Goal: Check status: Check status

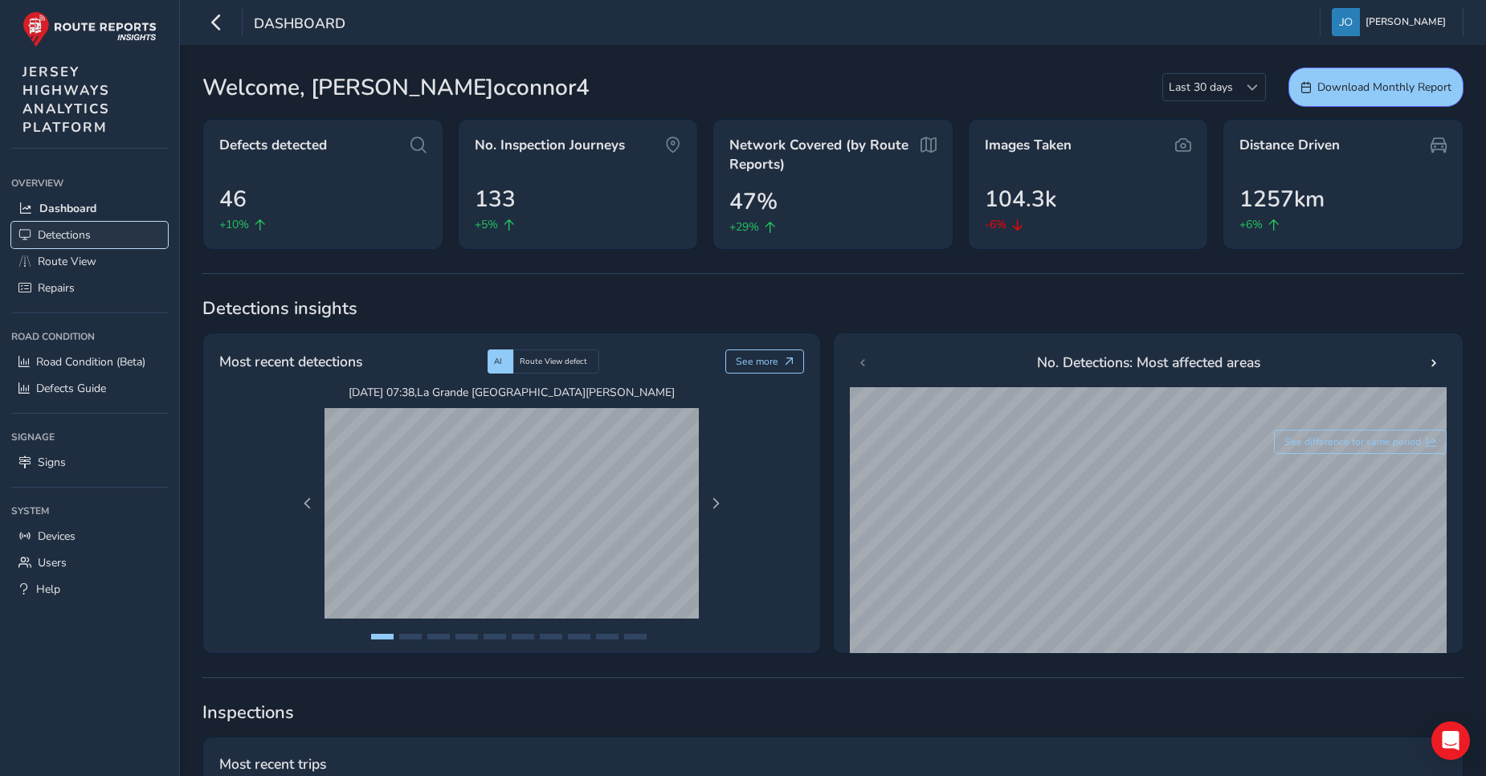
click at [55, 233] on span "Detections" at bounding box center [64, 234] width 53 height 15
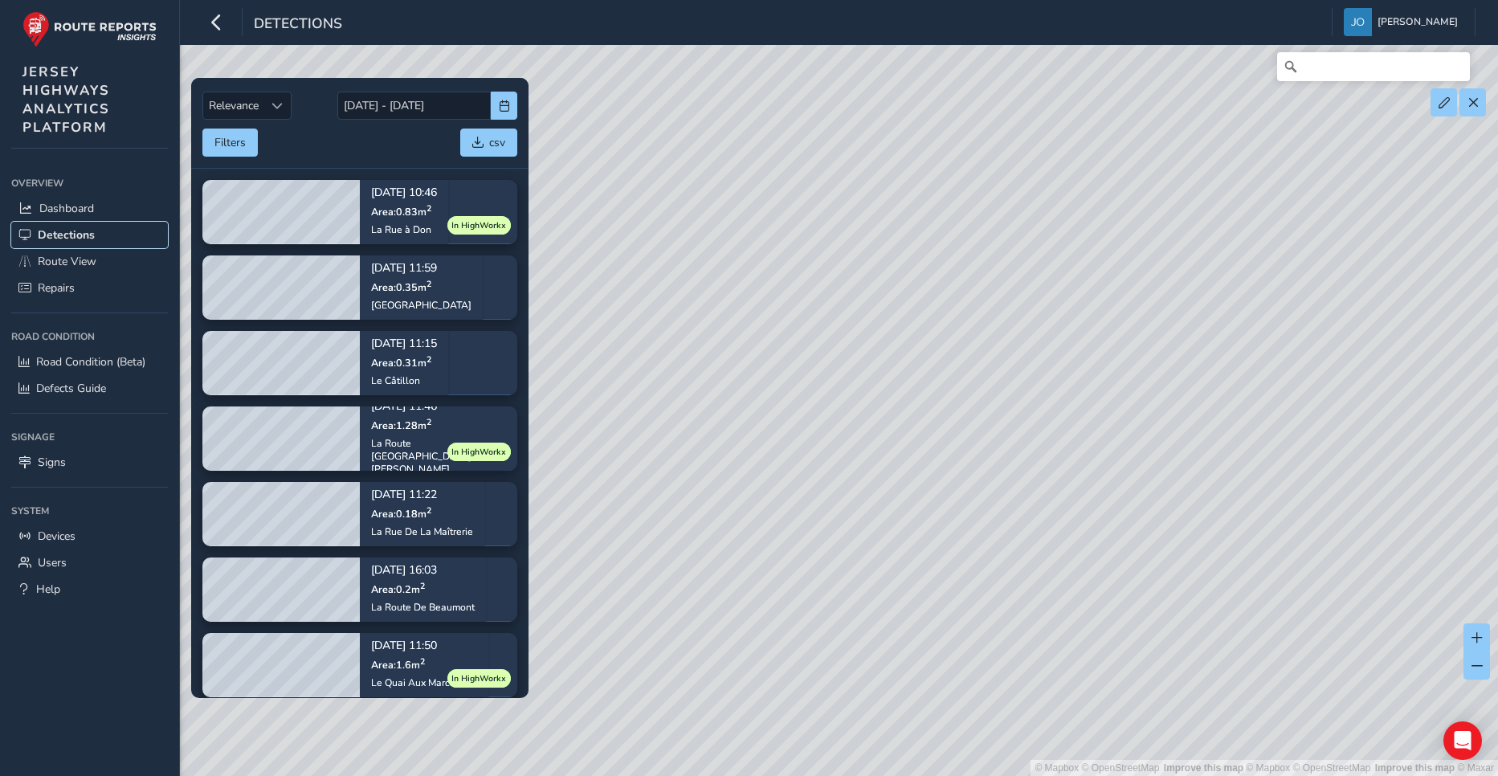
scroll to position [10, 0]
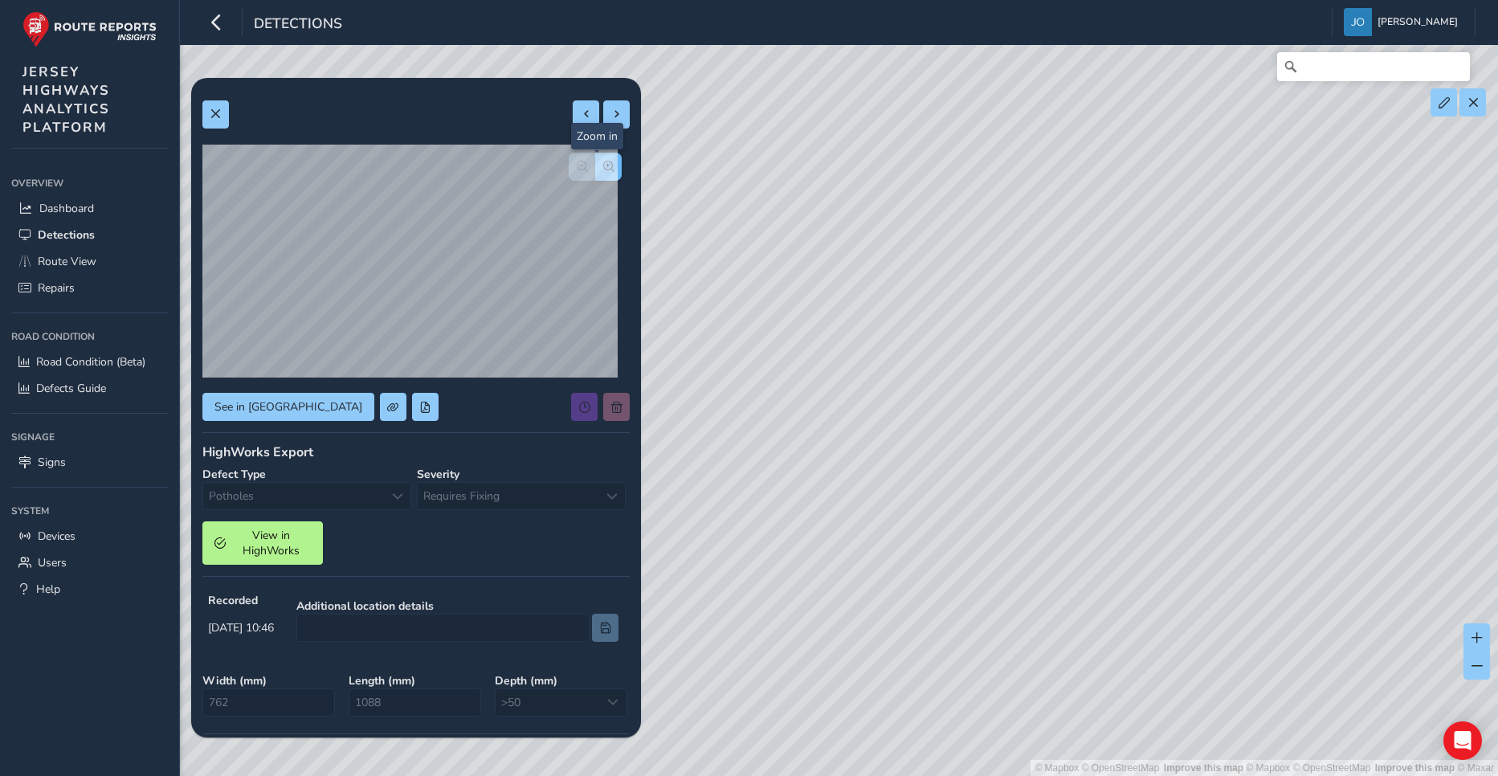
click at [598, 174] on button "button" at bounding box center [608, 167] width 27 height 28
click at [599, 410] on div at bounding box center [600, 407] width 59 height 28
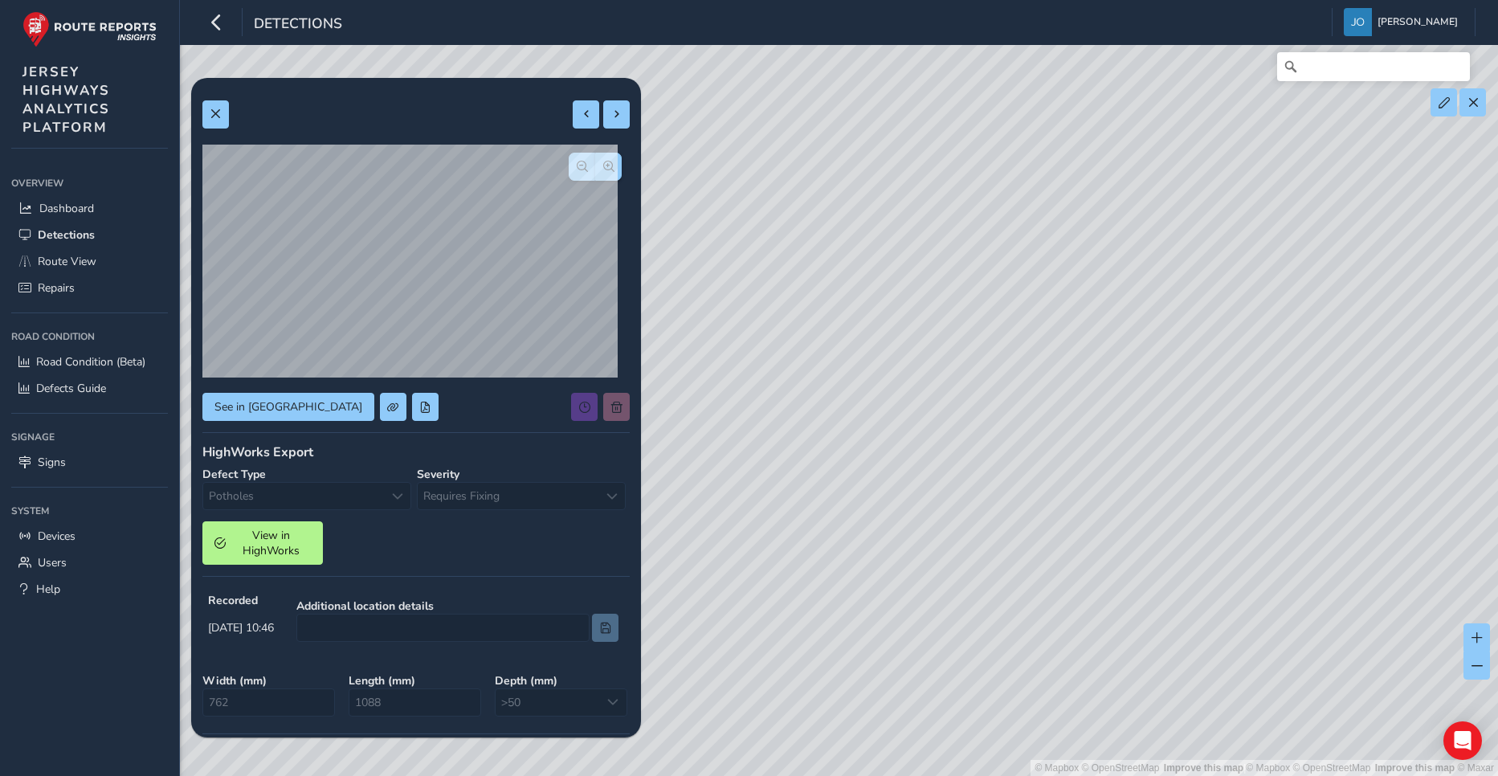
click at [605, 406] on div at bounding box center [600, 407] width 59 height 28
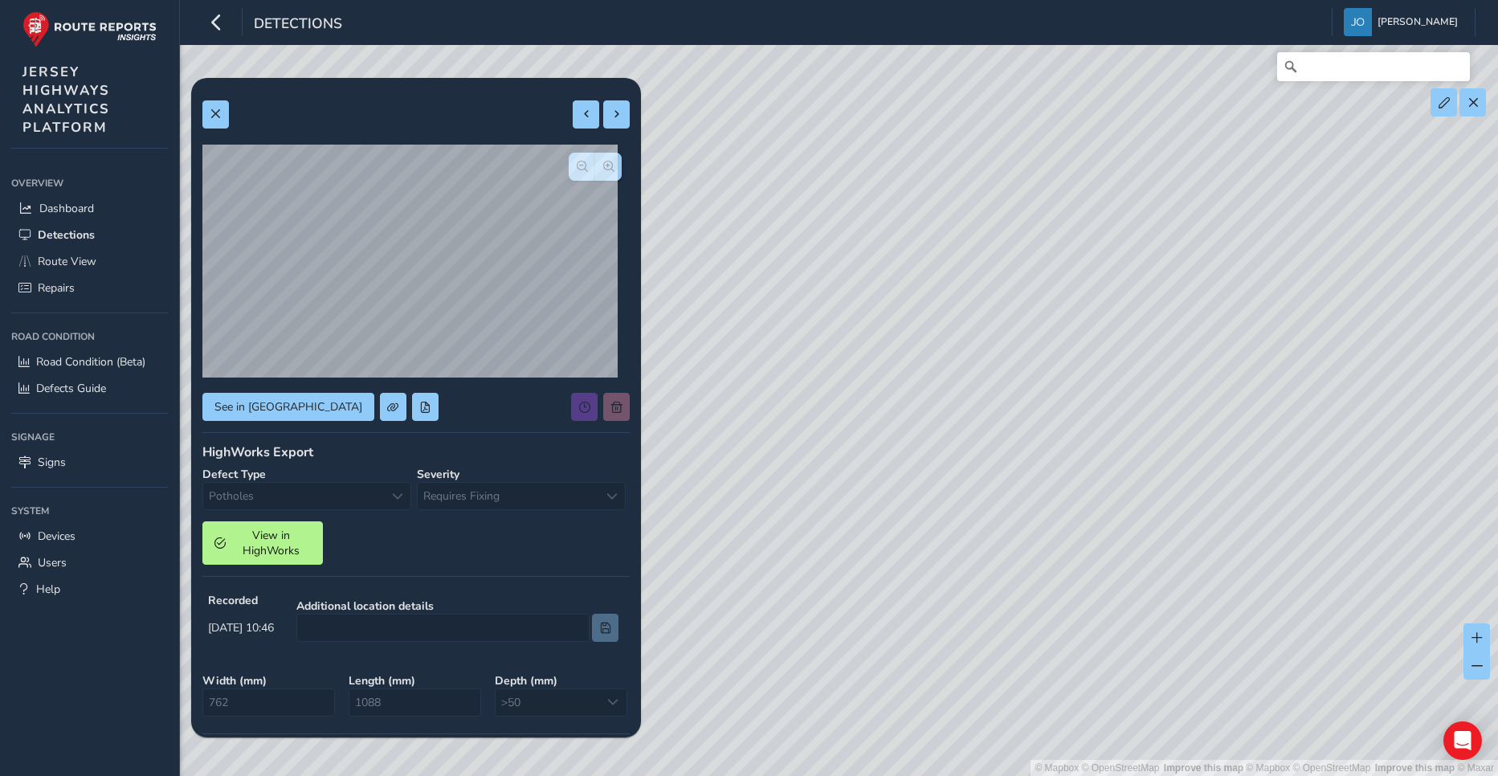
click at [605, 406] on div at bounding box center [600, 407] width 59 height 28
click at [577, 169] on span "button" at bounding box center [582, 166] width 11 height 11
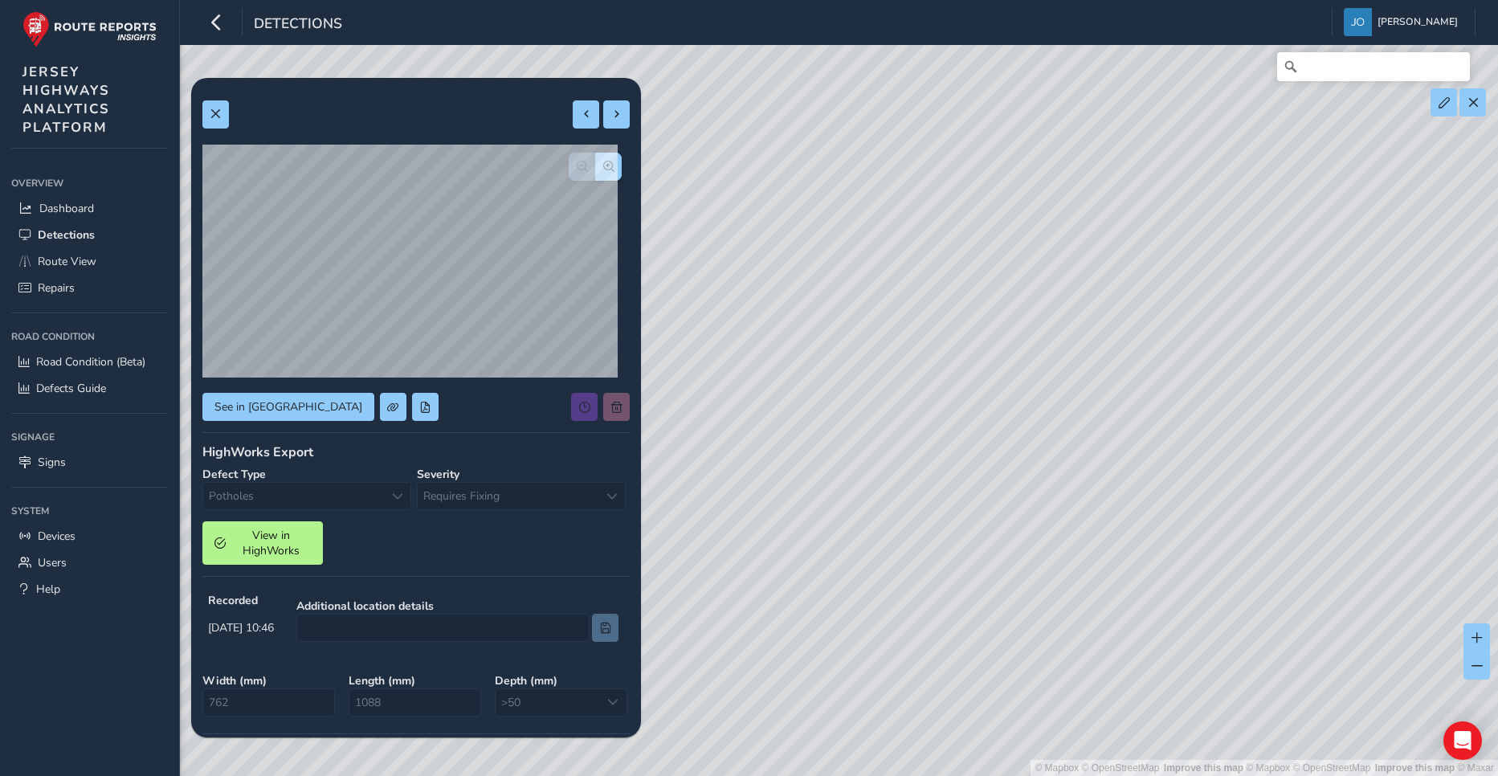
click at [574, 169] on div at bounding box center [595, 167] width 53 height 28
click at [606, 410] on div at bounding box center [600, 407] width 59 height 28
click at [218, 113] on span at bounding box center [215, 113] width 11 height 11
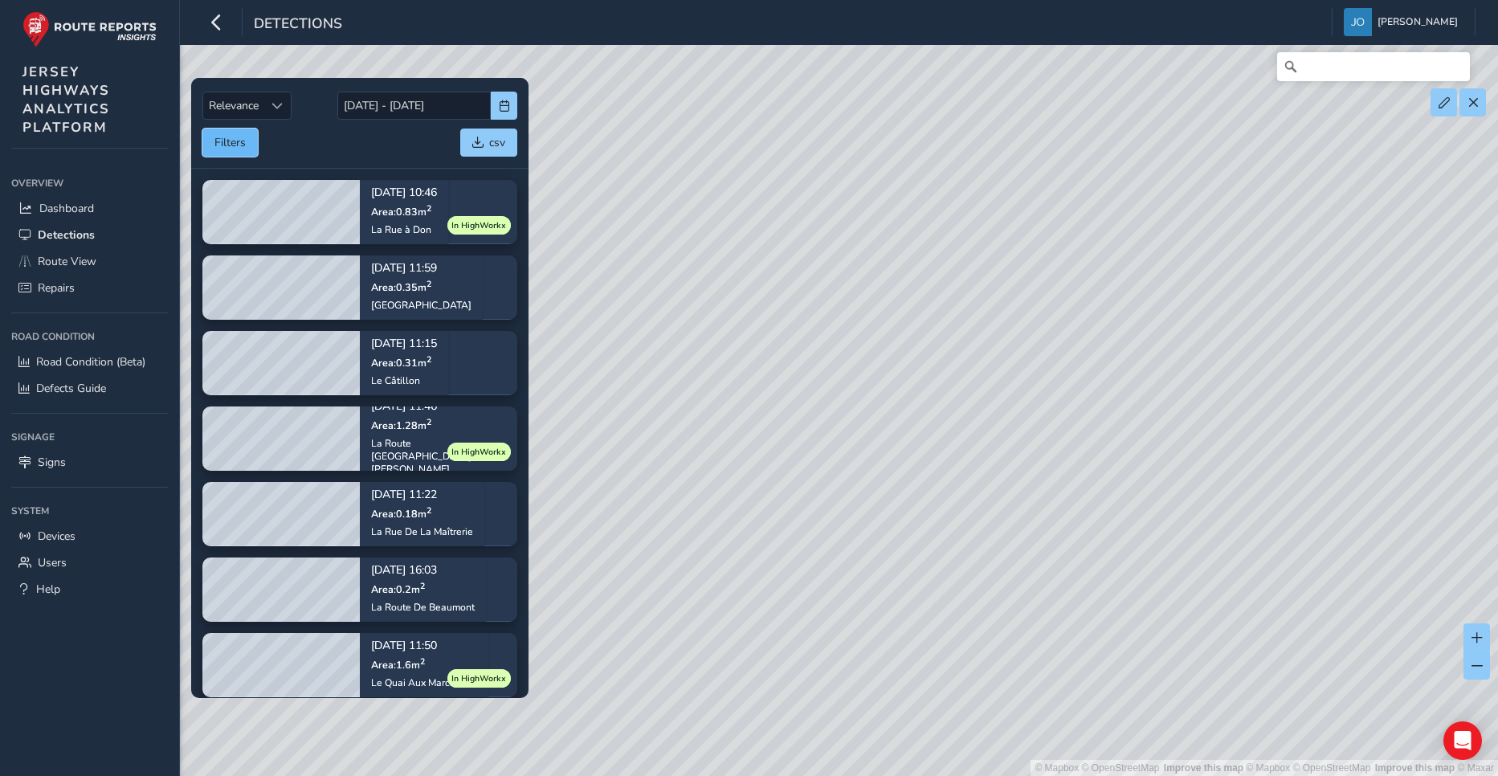
click at [230, 146] on button "Filters" at bounding box center [229, 143] width 55 height 28
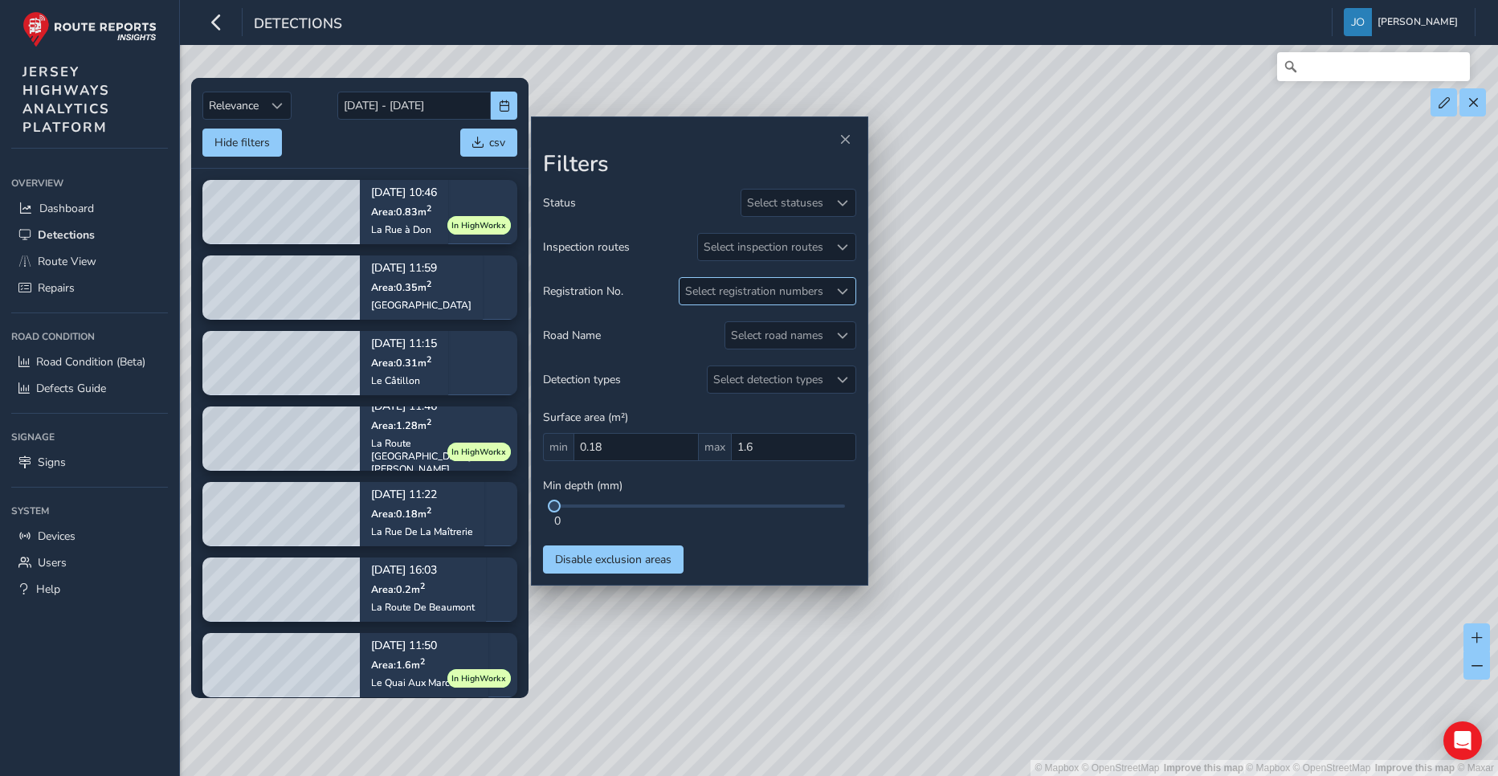
click at [753, 288] on div "Select registration numbers" at bounding box center [754, 291] width 149 height 27
click at [59, 537] on span "Devices" at bounding box center [57, 536] width 38 height 15
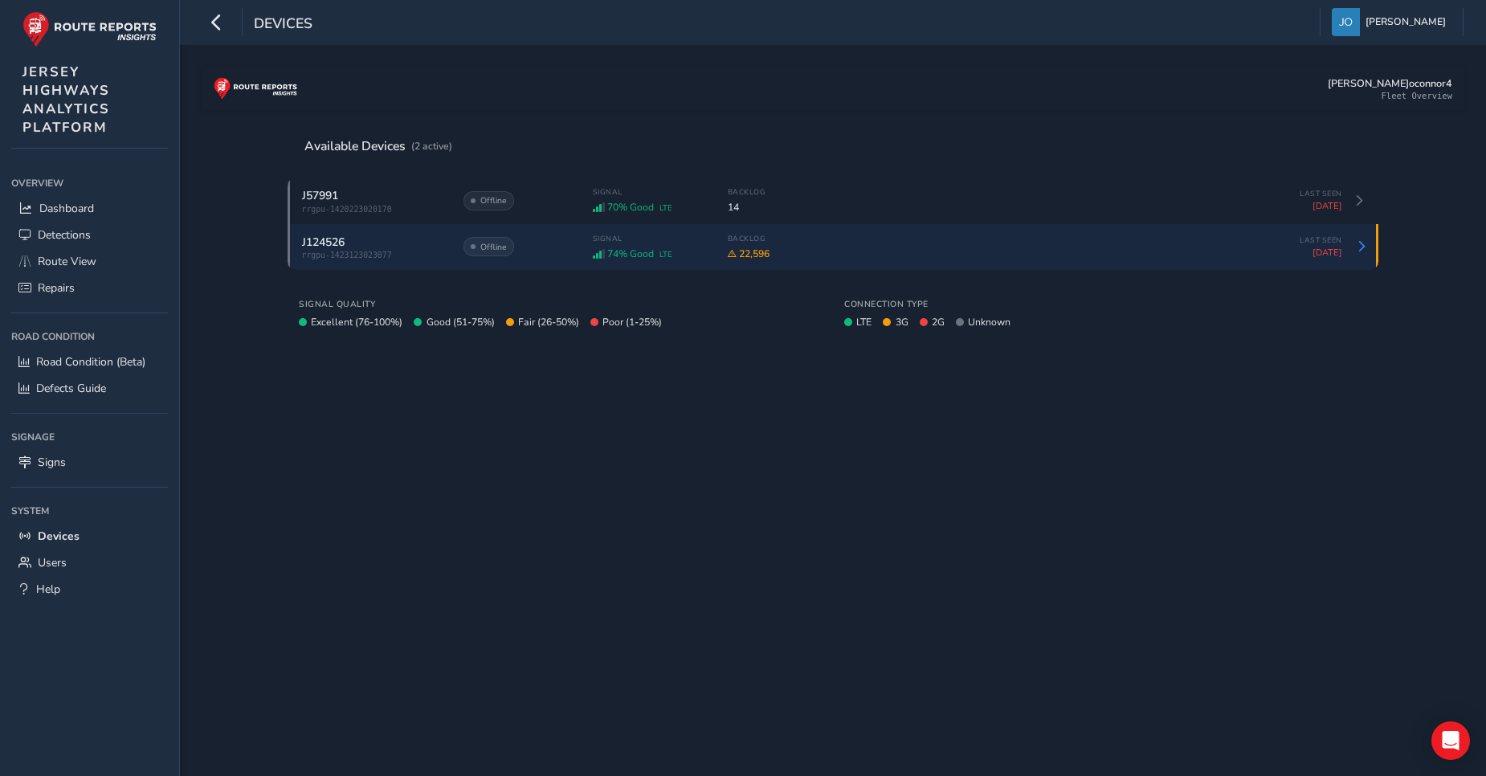
click at [733, 257] on icon at bounding box center [732, 254] width 9 height 9
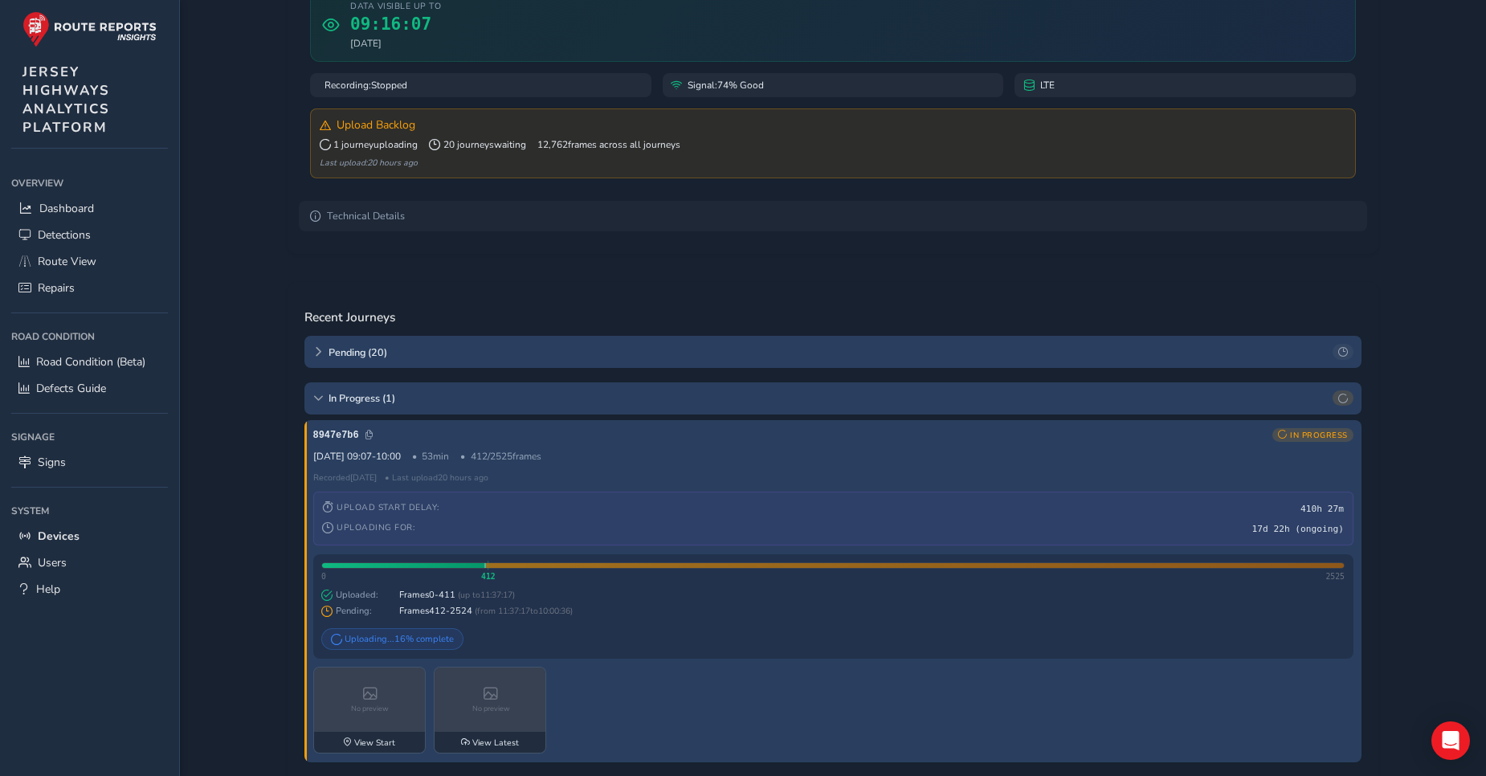
scroll to position [241, 0]
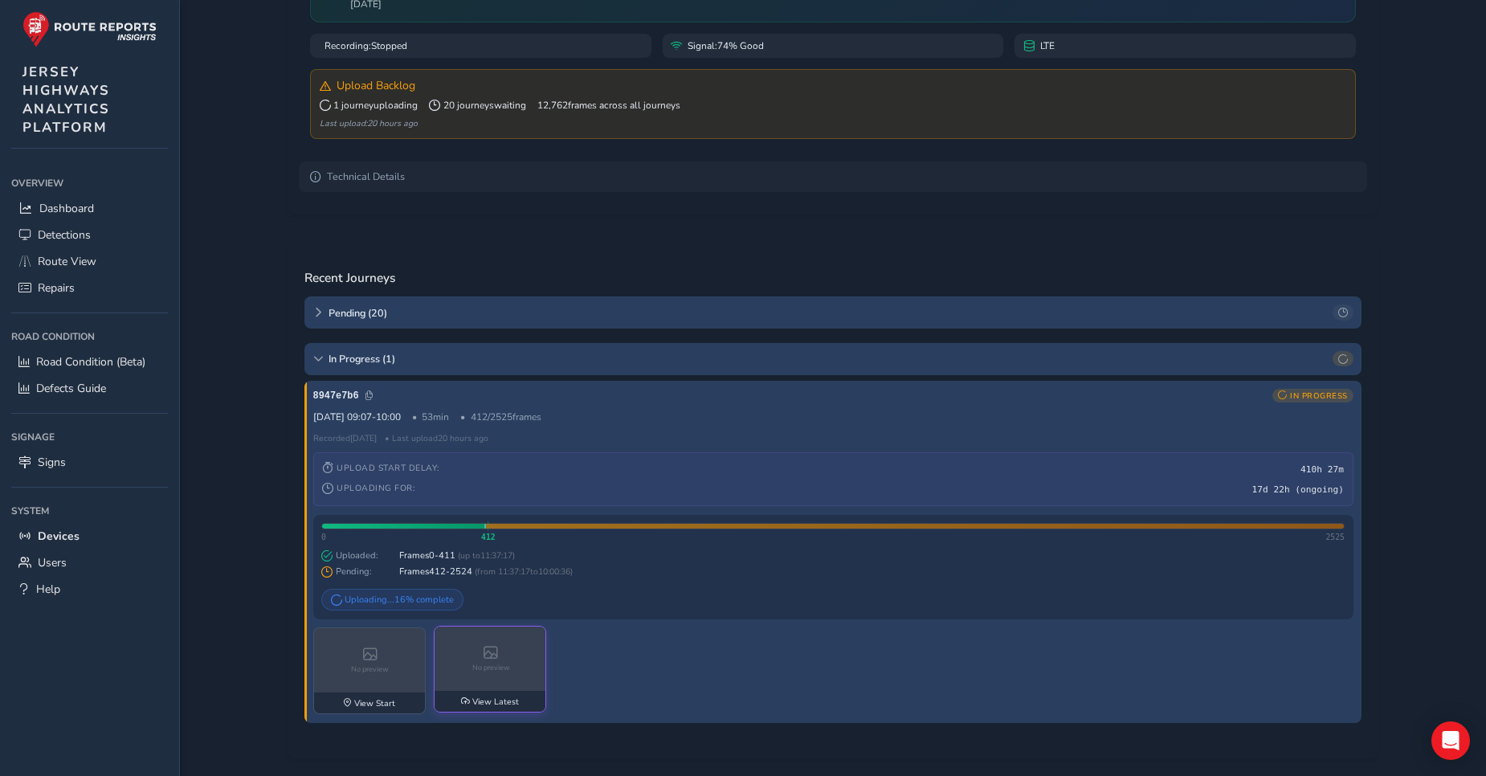
click at [484, 660] on icon at bounding box center [491, 653] width 14 height 14
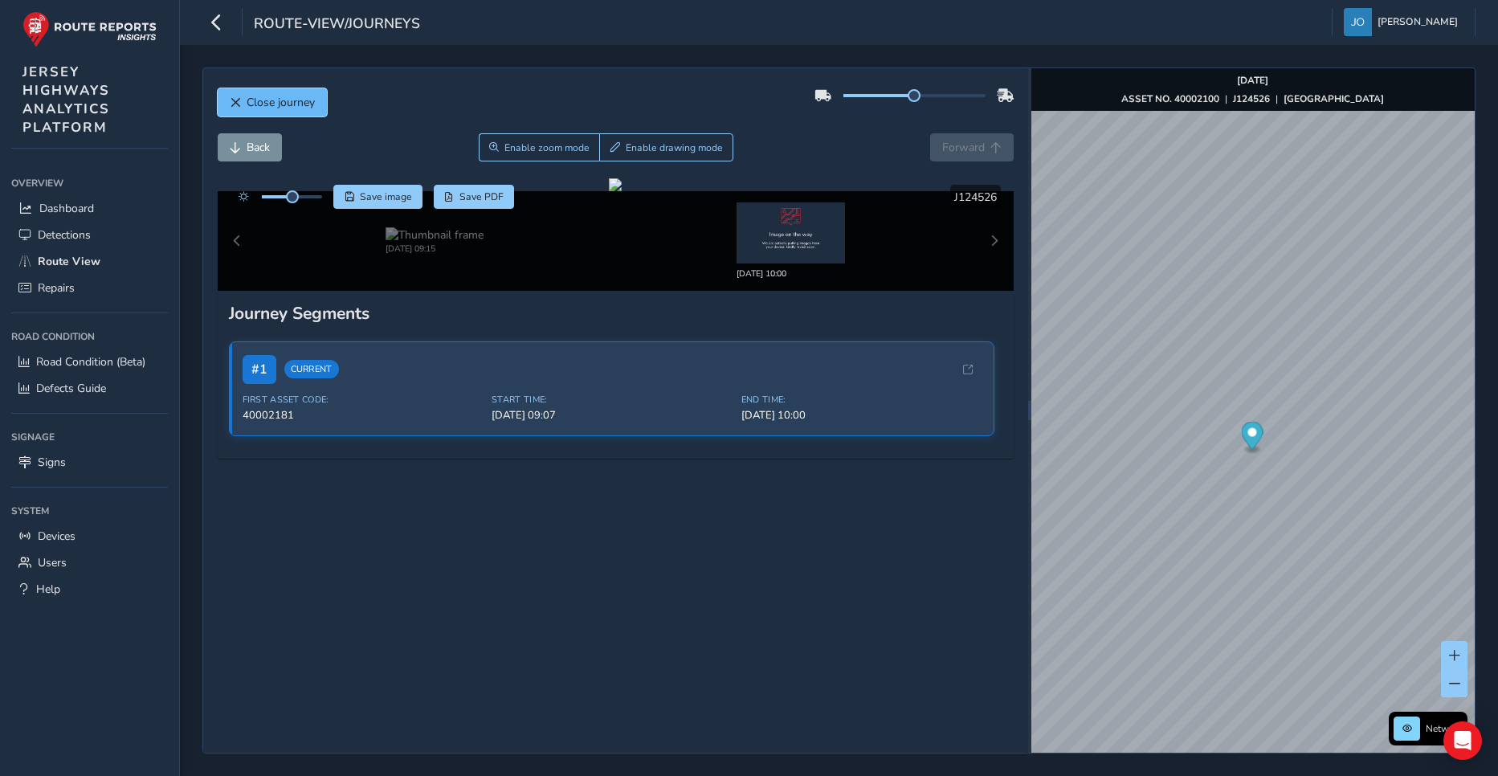
click at [295, 101] on span "Close journey" at bounding box center [281, 102] width 68 height 15
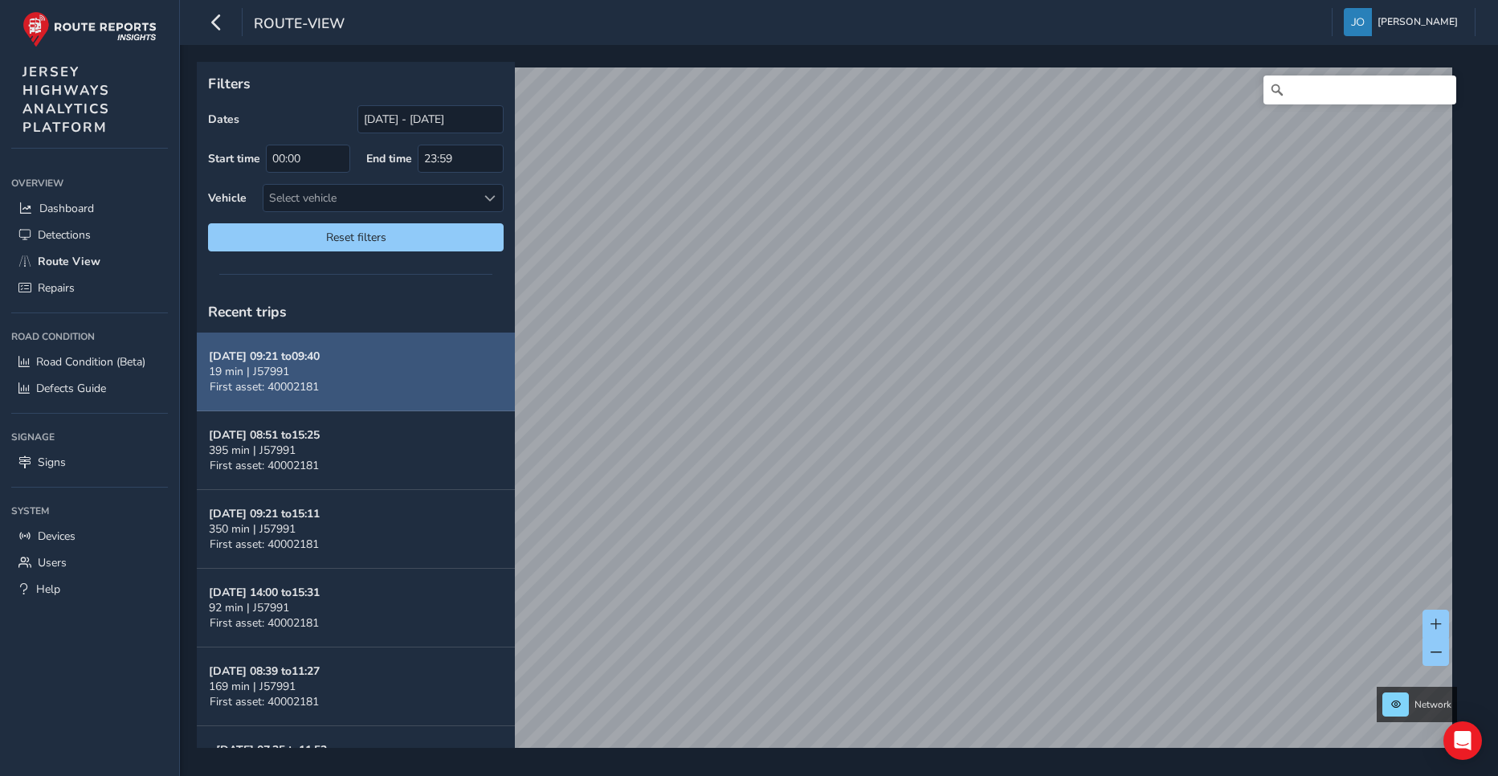
click at [280, 372] on span "19 min | J57991" at bounding box center [249, 371] width 80 height 15
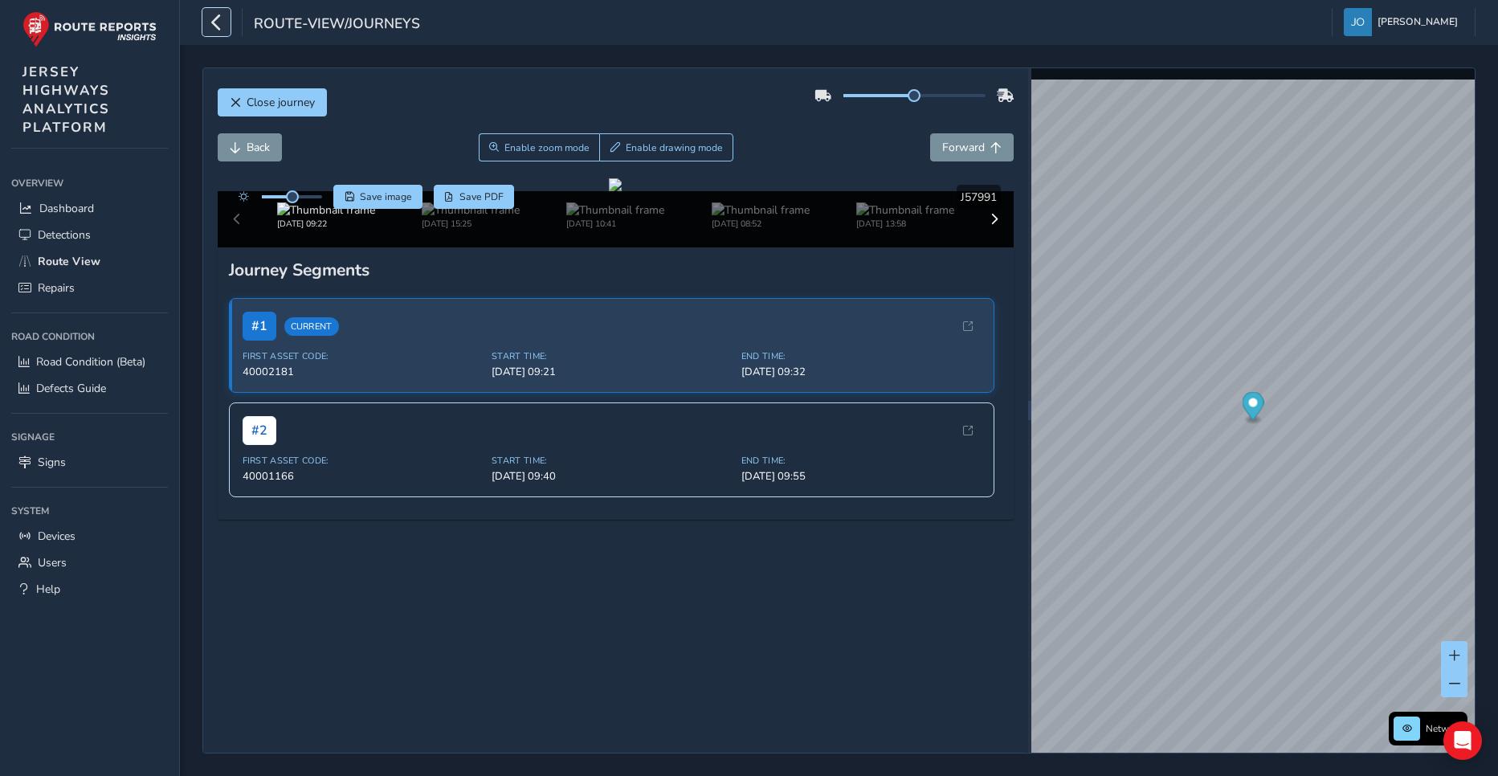
click at [219, 21] on icon "button" at bounding box center [216, 22] width 17 height 28
